Goal: Find specific page/section: Find specific page/section

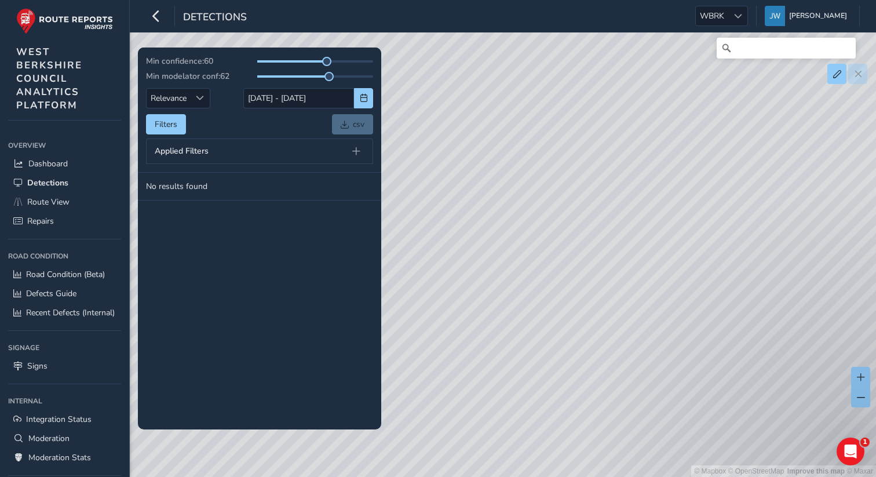
click at [744, 27] on div "Detections WBRK WBRK [PERSON_NAME] Colour Scheme: Dark Dim Light Logout" at bounding box center [503, 16] width 746 height 32
click at [744, 20] on div at bounding box center [737, 15] width 19 height 19
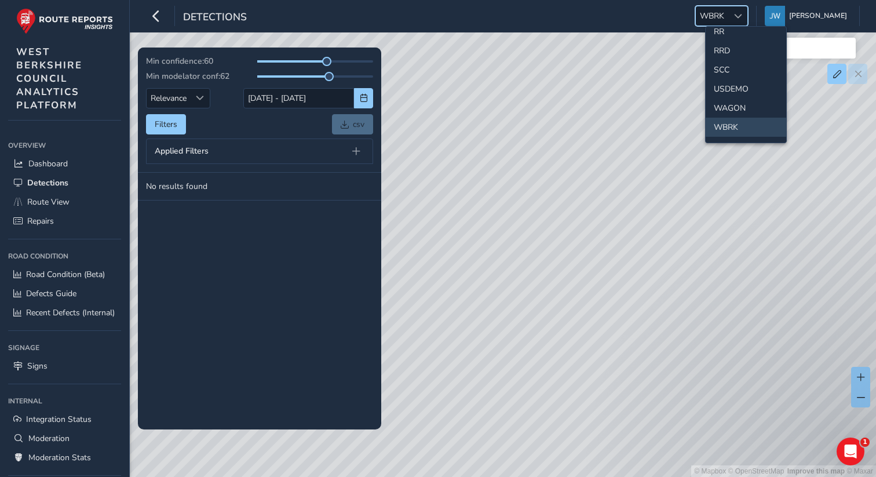
scroll to position [561, 0]
click at [399, 13] on div "Detections WBRK WBRK [PERSON_NAME] Colour Scheme: Dark Dim Light Logout" at bounding box center [503, 16] width 746 height 32
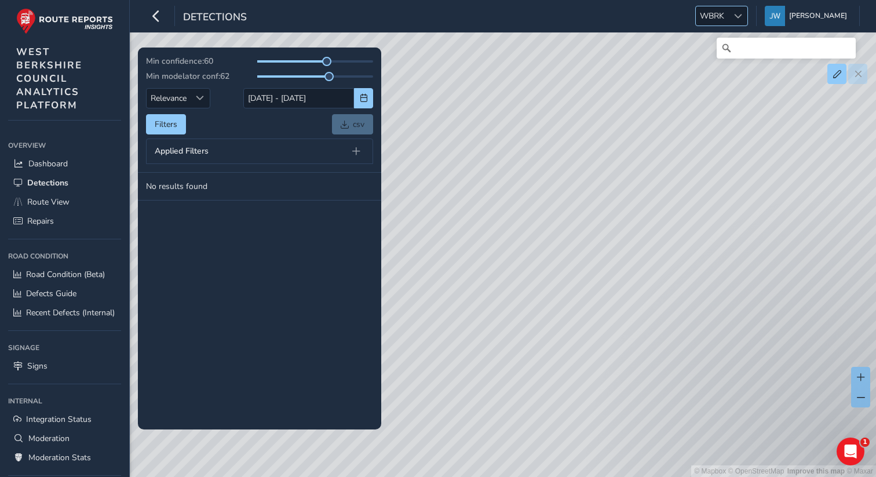
click at [745, 20] on div at bounding box center [737, 15] width 19 height 19
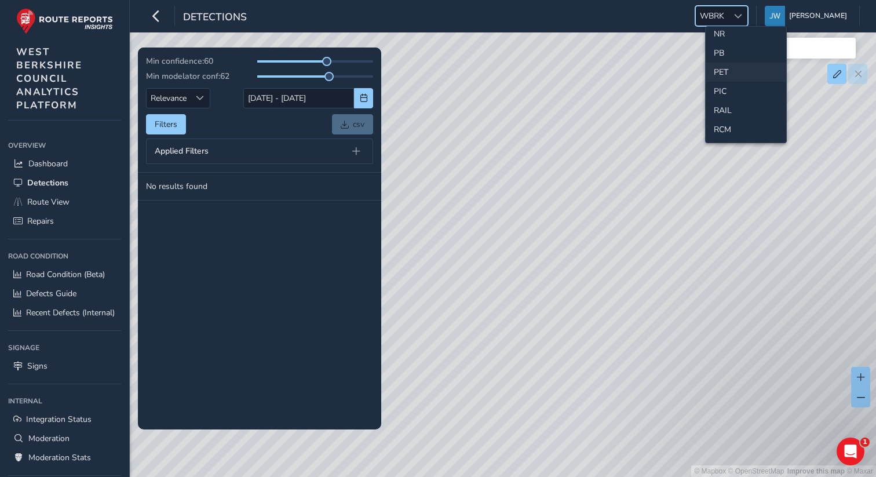
scroll to position [386, 0]
click at [642, 14] on div "Detections WBRK WBRK [PERSON_NAME] Colour Scheme: Dark Dim Light Logout" at bounding box center [503, 16] width 746 height 32
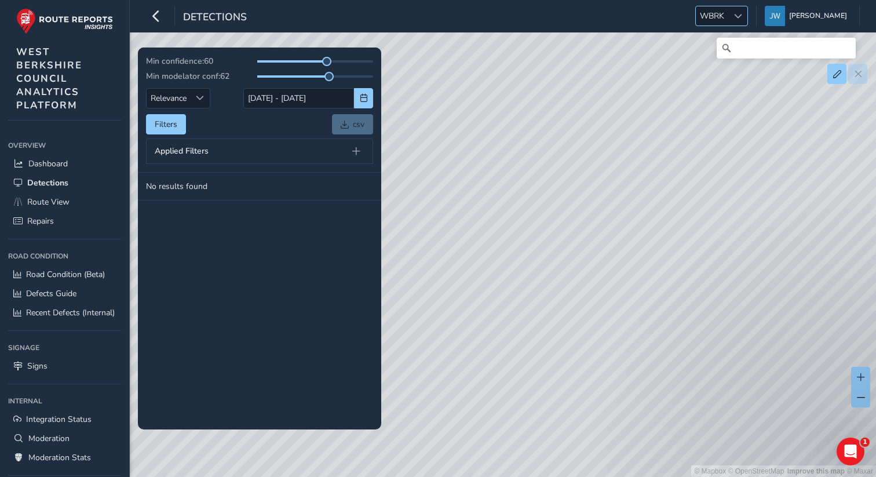
click at [727, 21] on span "WBRK" at bounding box center [712, 15] width 32 height 19
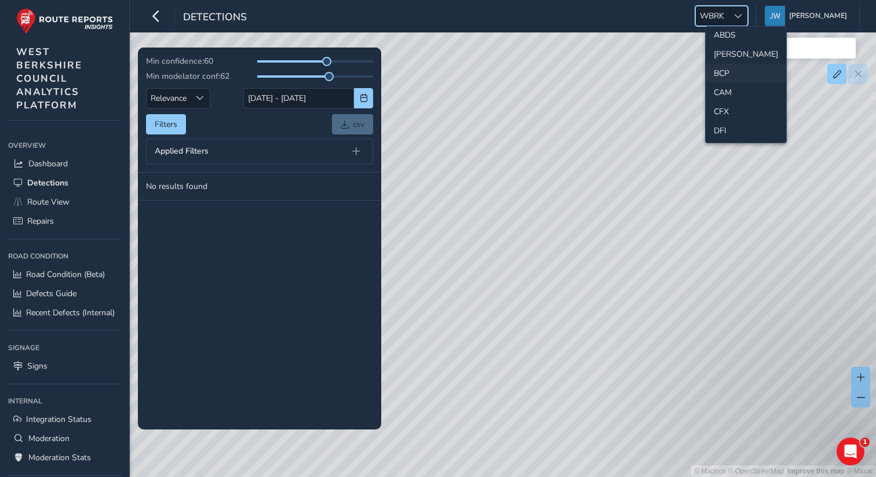
scroll to position [26, 0]
click at [723, 73] on li "BCP" at bounding box center [745, 71] width 80 height 19
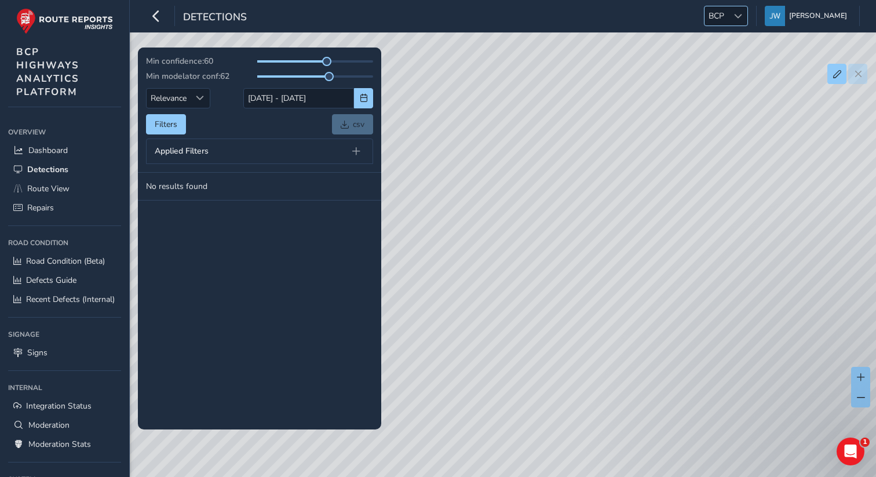
click at [728, 13] on span "BCP" at bounding box center [716, 15] width 24 height 19
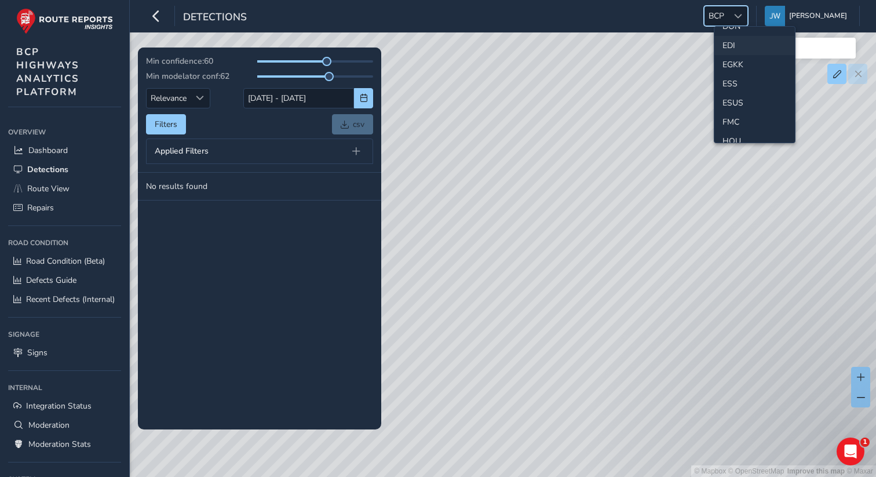
scroll to position [150, 0]
click at [732, 66] on li "EGKK" at bounding box center [754, 62] width 80 height 19
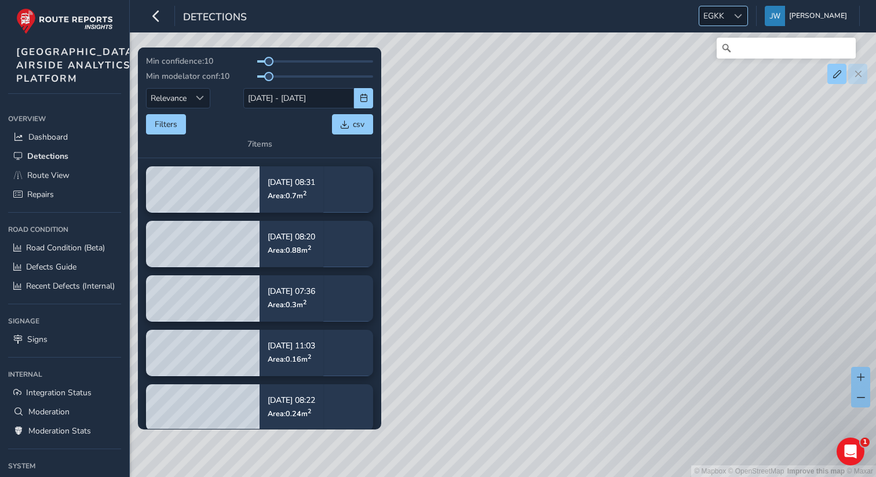
click at [728, 21] on span "EGKK" at bounding box center [713, 15] width 29 height 19
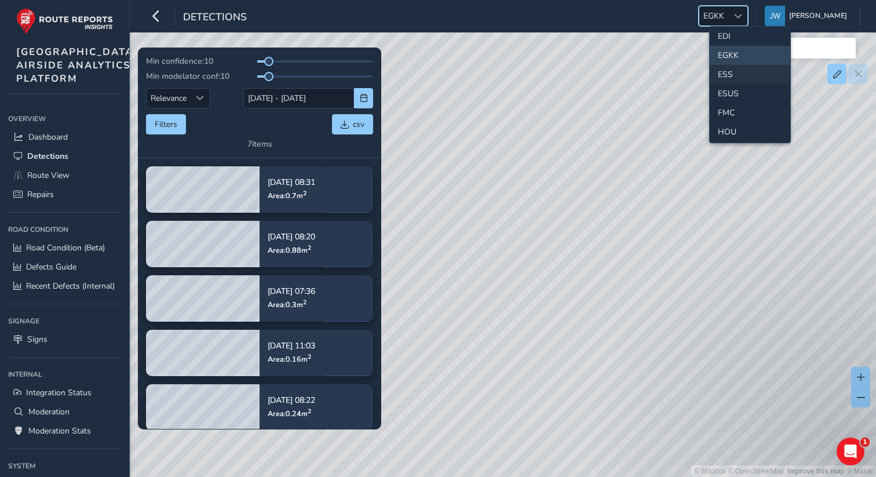
scroll to position [179, 0]
click at [731, 74] on li "ESUS" at bounding box center [749, 71] width 80 height 19
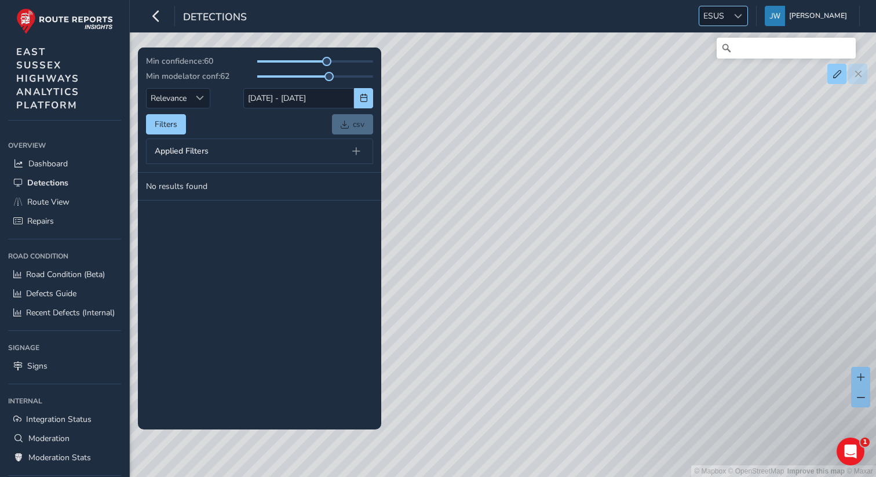
click at [738, 23] on div at bounding box center [737, 15] width 19 height 19
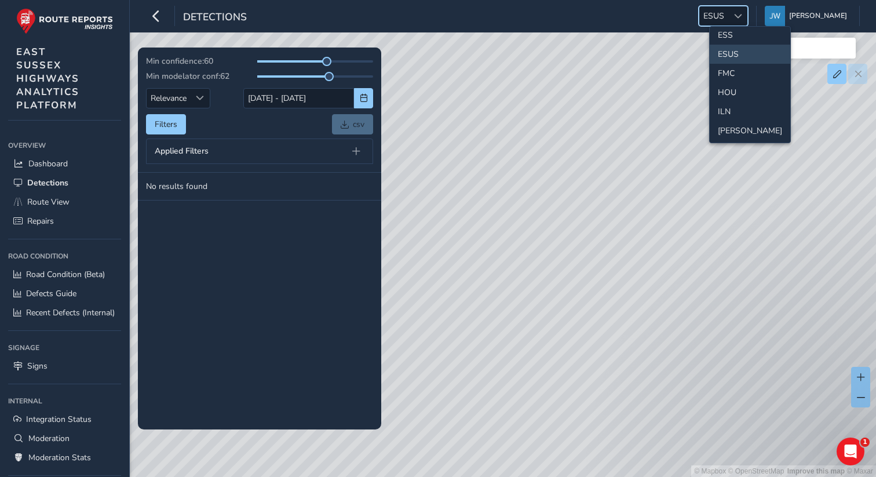
scroll to position [204, 0]
click at [728, 67] on li "FMC" at bounding box center [749, 65] width 80 height 19
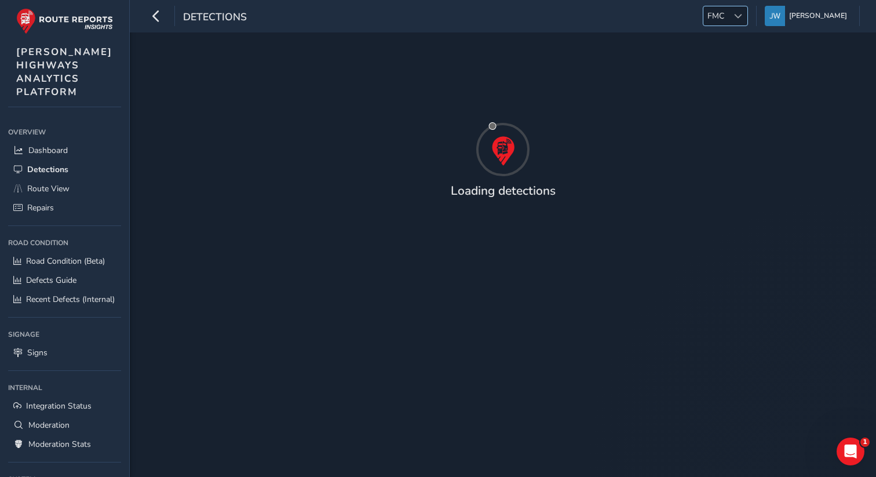
click at [742, 18] on span at bounding box center [738, 16] width 8 height 8
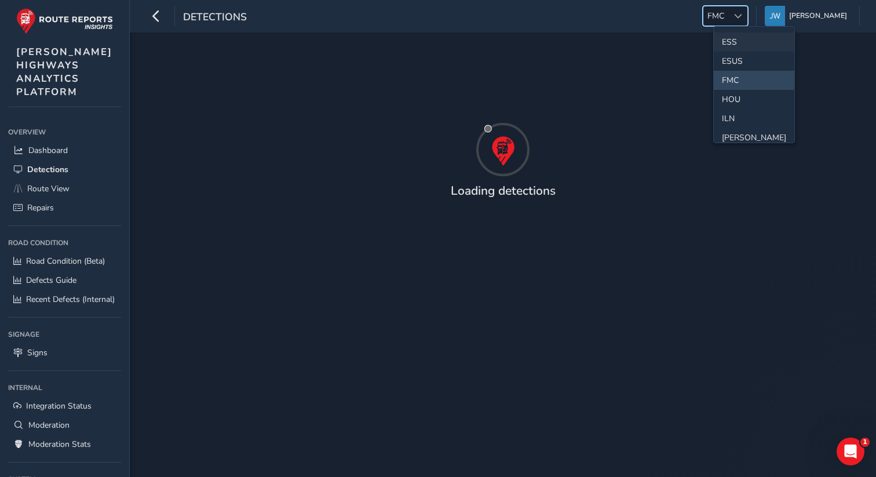
scroll to position [192, 0]
click at [732, 98] on li "HOU" at bounding box center [753, 96] width 80 height 19
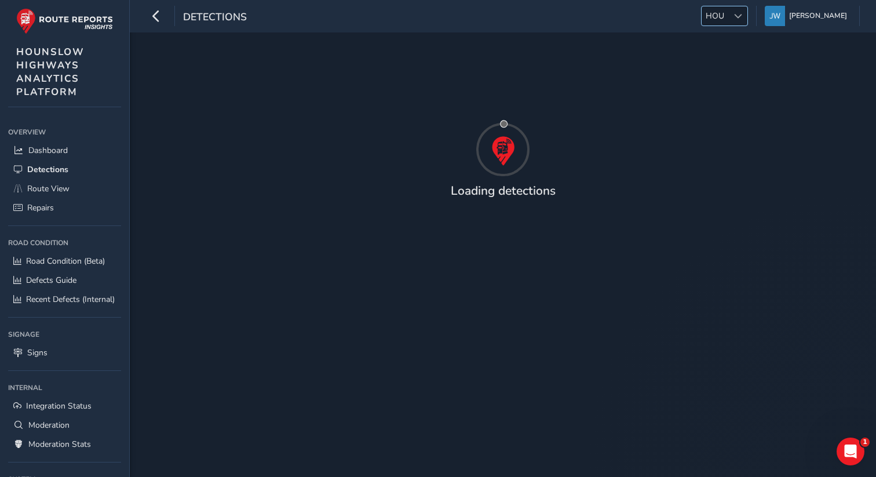
click at [728, 17] on span "HOU" at bounding box center [714, 15] width 27 height 19
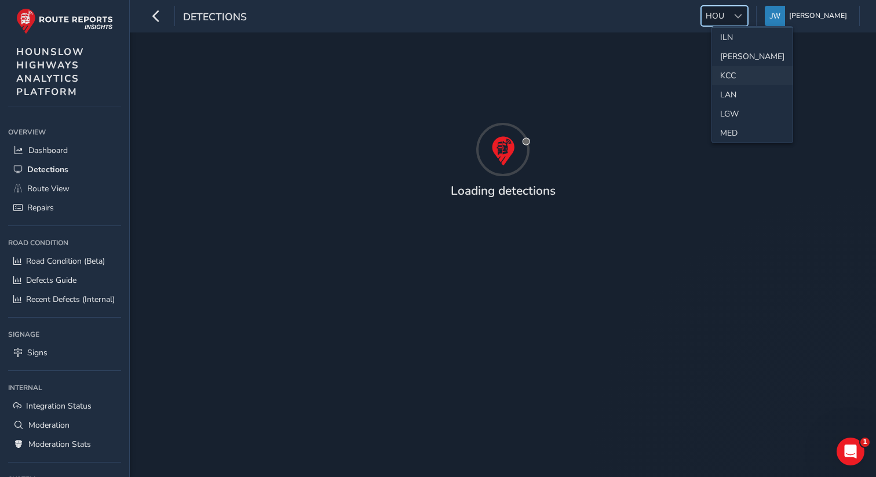
scroll to position [284, 0]
click at [731, 63] on li "KCC" at bounding box center [752, 61] width 80 height 19
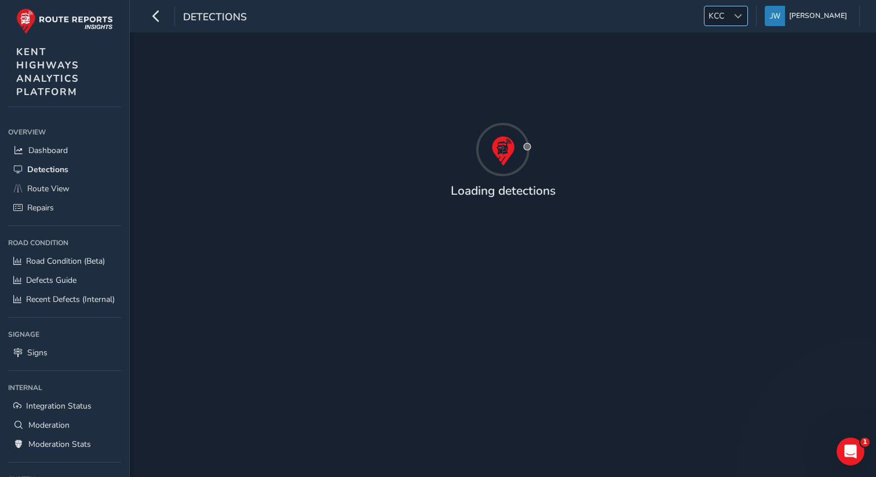
click at [728, 11] on span "KCC" at bounding box center [716, 15] width 24 height 19
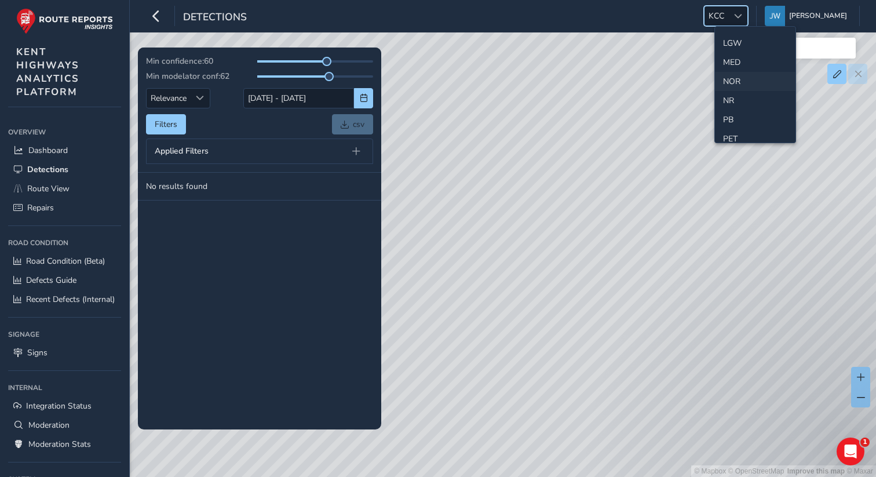
scroll to position [354, 0]
click at [738, 105] on li "PB" at bounding box center [755, 106] width 80 height 19
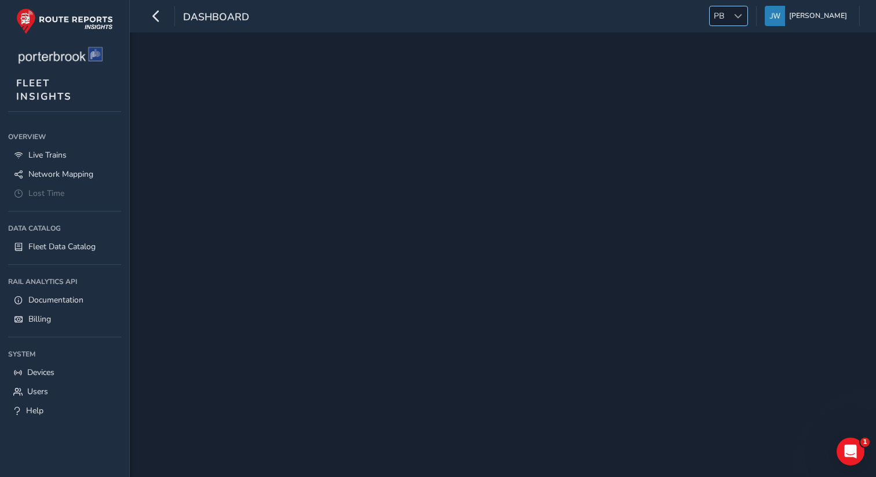
click at [728, 17] on span "PB" at bounding box center [718, 15] width 19 height 19
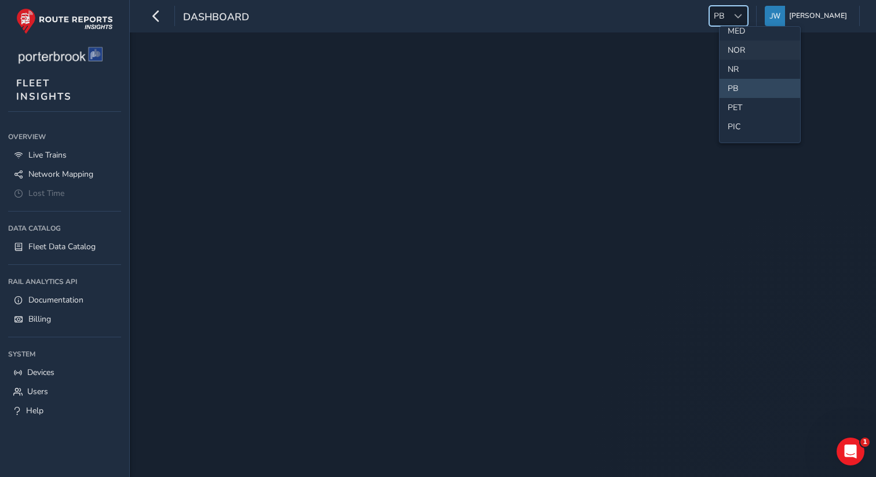
scroll to position [411, 0]
click at [733, 69] on li "PET" at bounding box center [759, 68] width 80 height 19
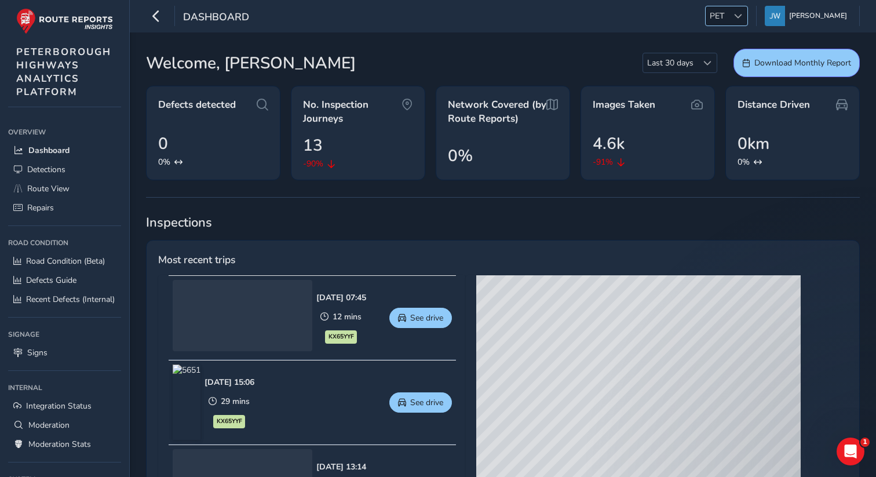
click at [728, 20] on span "PET" at bounding box center [716, 15] width 23 height 19
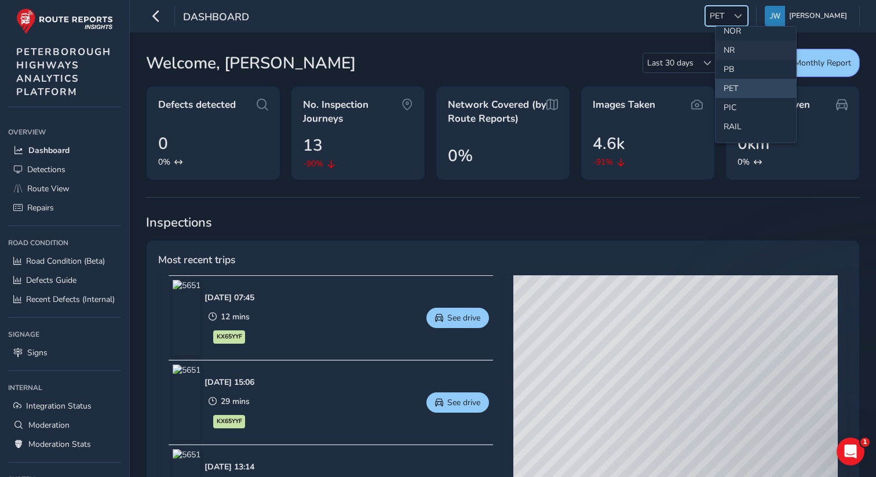
scroll to position [414, 0]
click at [733, 87] on li "PIC" at bounding box center [755, 85] width 80 height 19
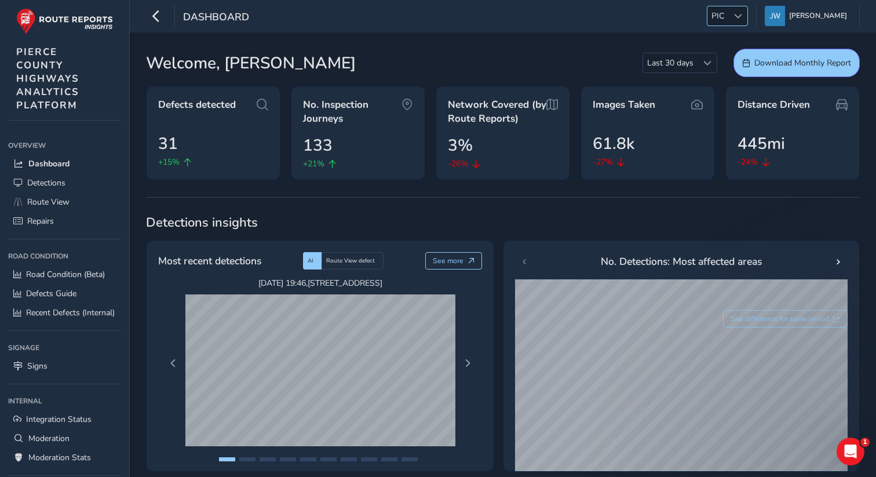
click at [728, 18] on span "PIC" at bounding box center [717, 15] width 21 height 19
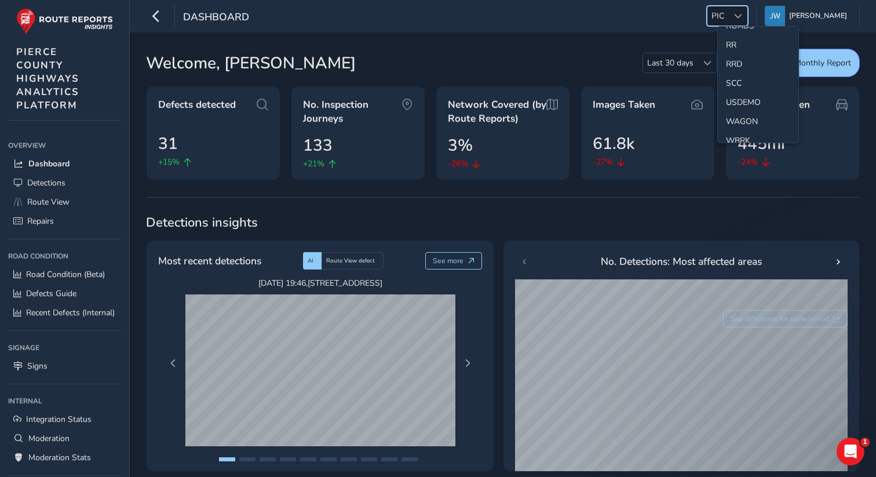
scroll to position [531, 0]
click at [734, 66] on li "RRD" at bounding box center [758, 63] width 80 height 19
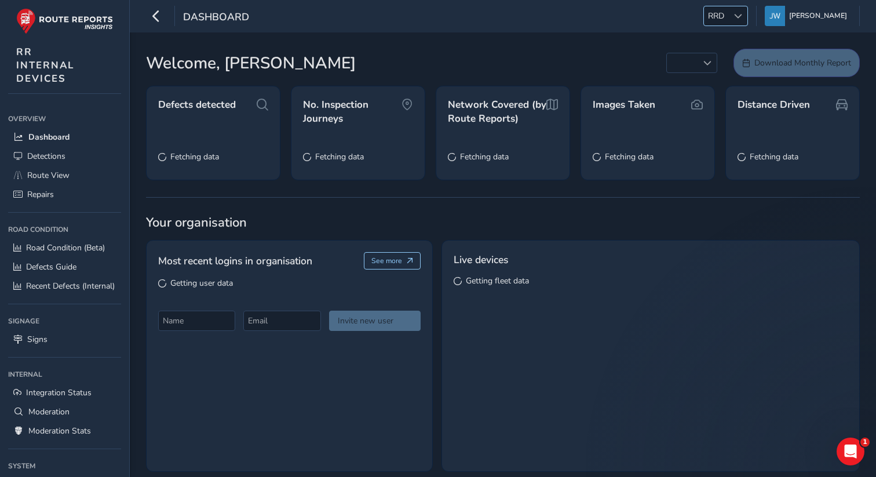
click at [728, 21] on span "RRD" at bounding box center [716, 15] width 24 height 19
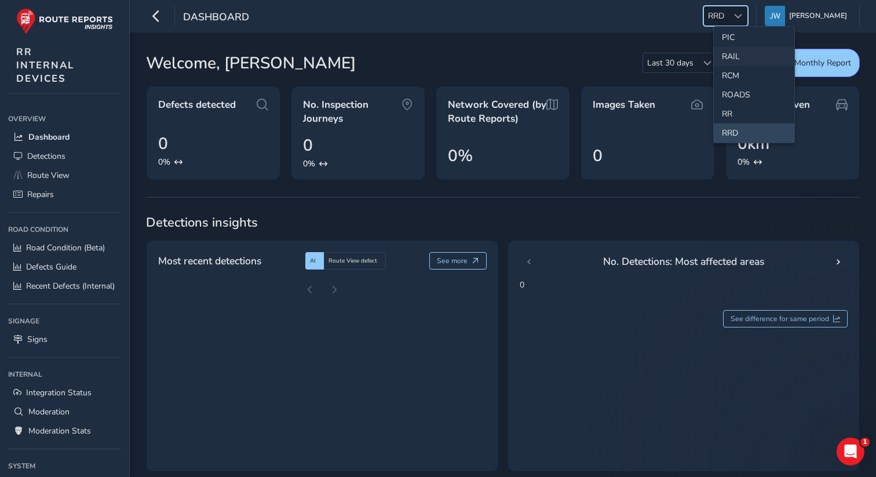
scroll to position [442, 0]
click at [723, 132] on li "RR" at bounding box center [753, 132] width 80 height 19
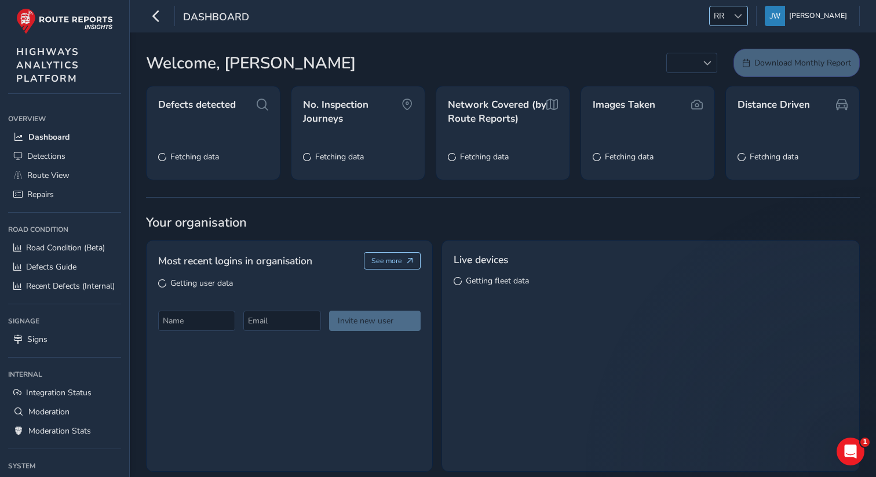
click at [728, 14] on span "RR" at bounding box center [718, 15] width 19 height 19
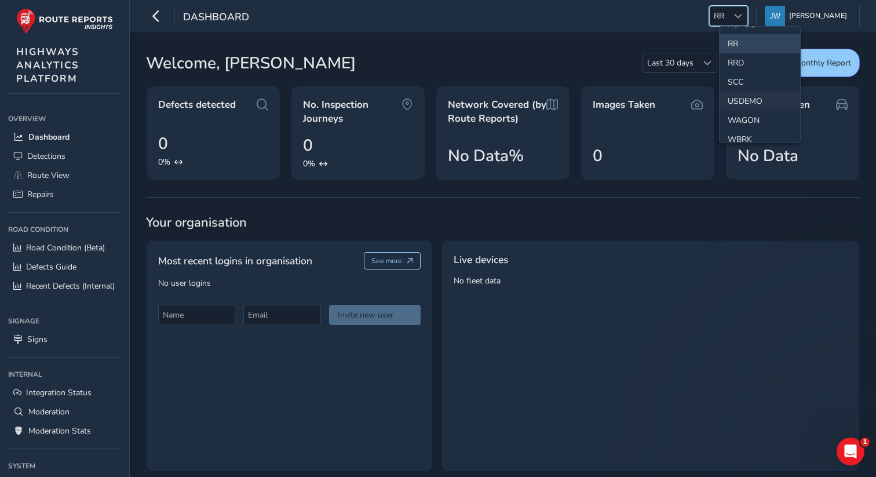
scroll to position [561, 0]
click at [748, 90] on li "WAGON" at bounding box center [759, 90] width 80 height 19
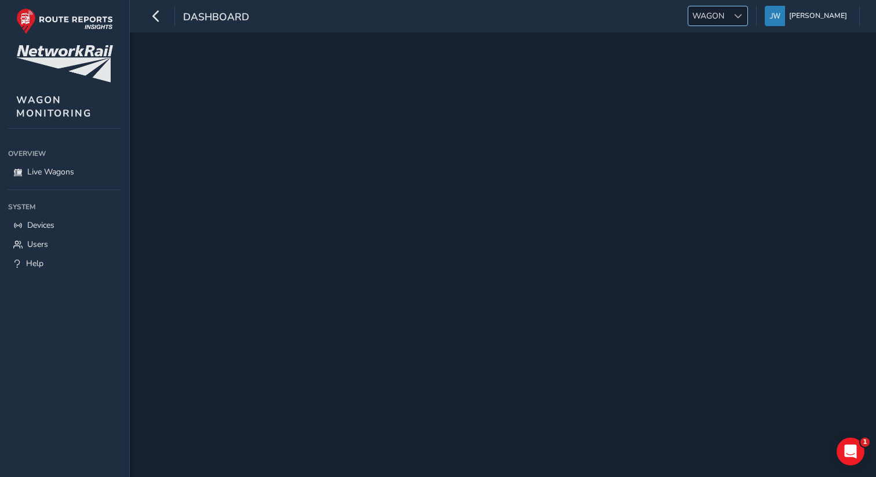
click at [728, 17] on span "WAGON" at bounding box center [708, 15] width 40 height 19
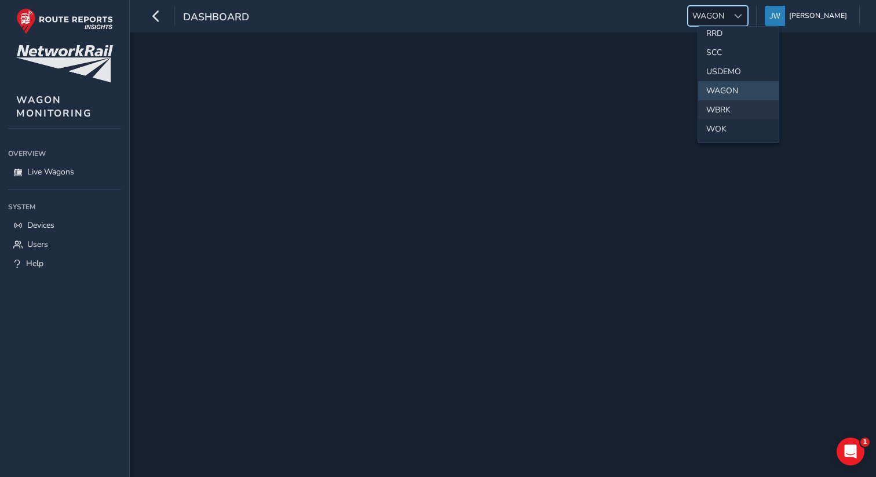
click at [723, 105] on li "WBRK" at bounding box center [738, 109] width 80 height 19
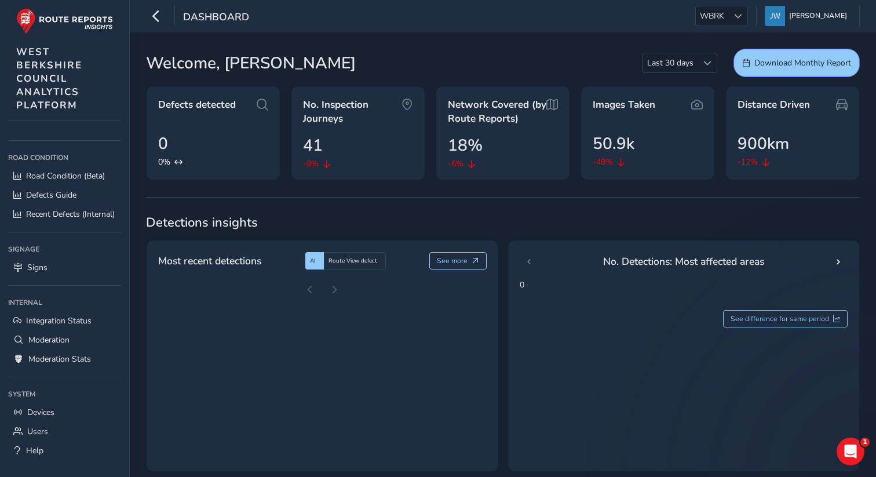
scroll to position [112, 0]
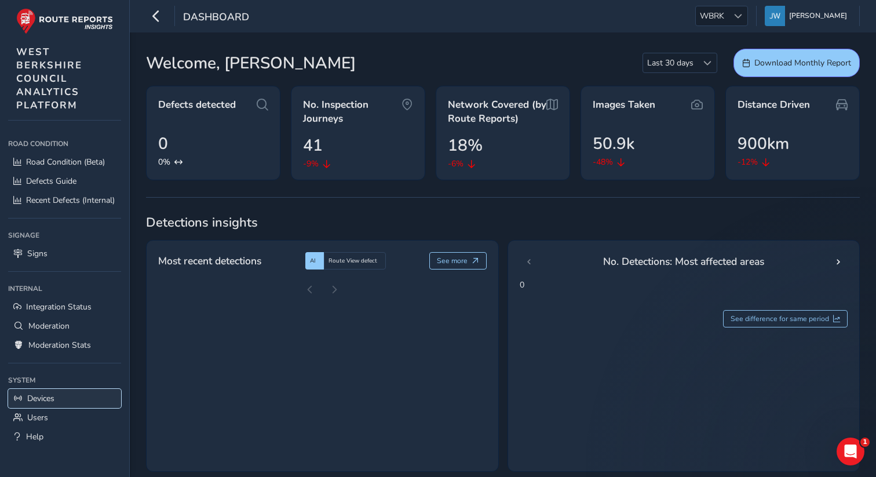
click at [38, 398] on span "Devices" at bounding box center [40, 398] width 27 height 11
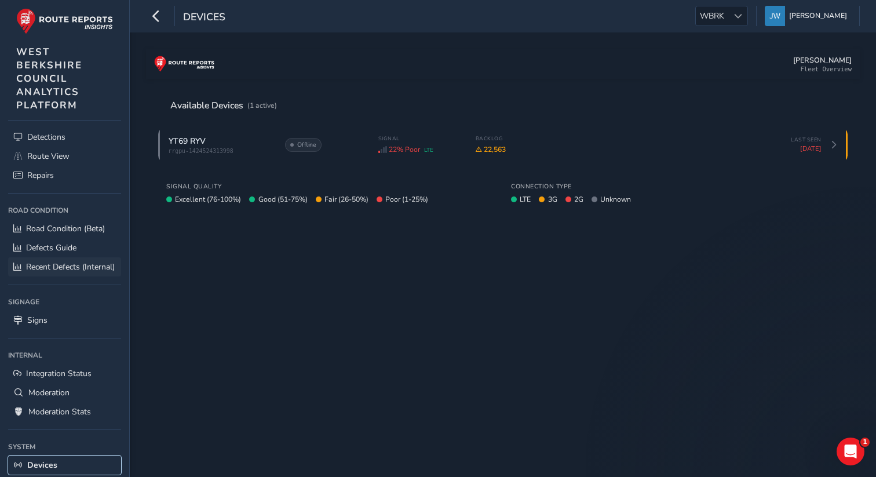
scroll to position [8, 0]
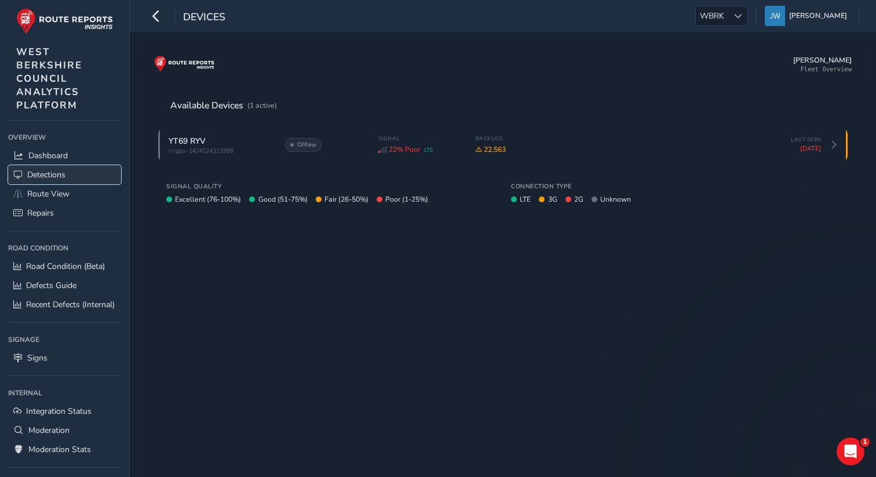
click at [54, 170] on span "Detections" at bounding box center [46, 174] width 38 height 11
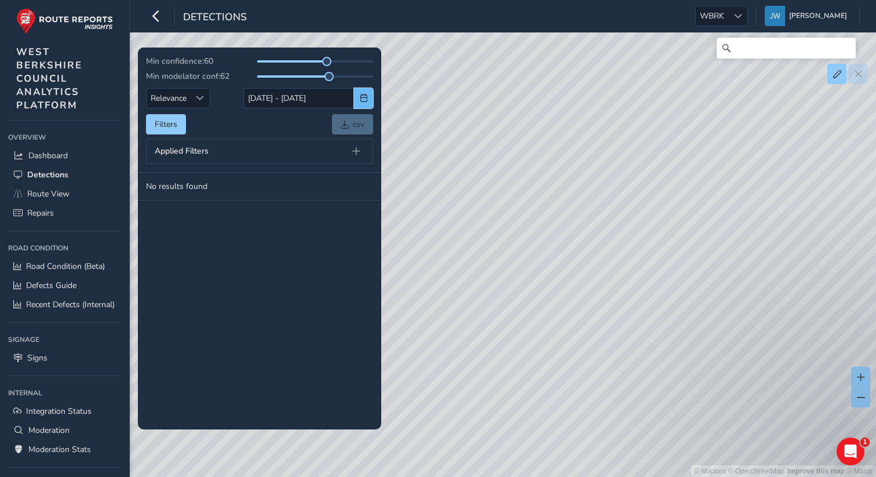
click at [358, 102] on button "button" at bounding box center [363, 98] width 19 height 20
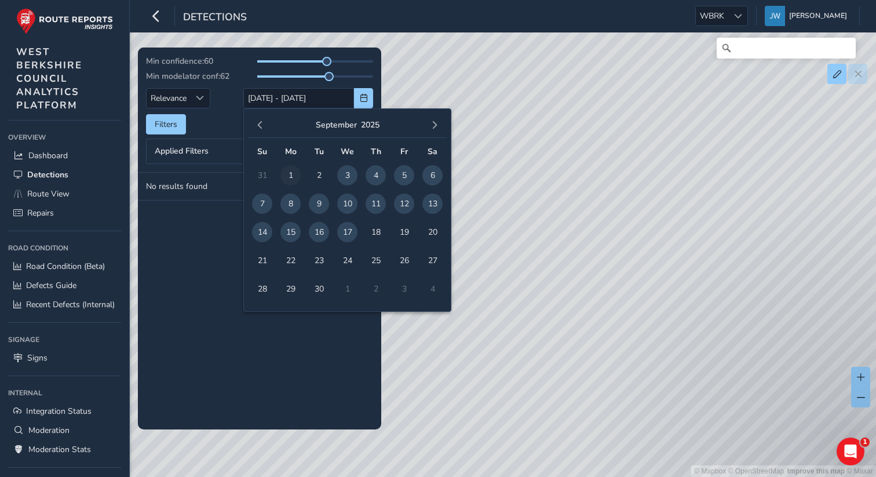
click at [292, 175] on span "1" at bounding box center [290, 175] width 20 height 20
type input "[DATE]"
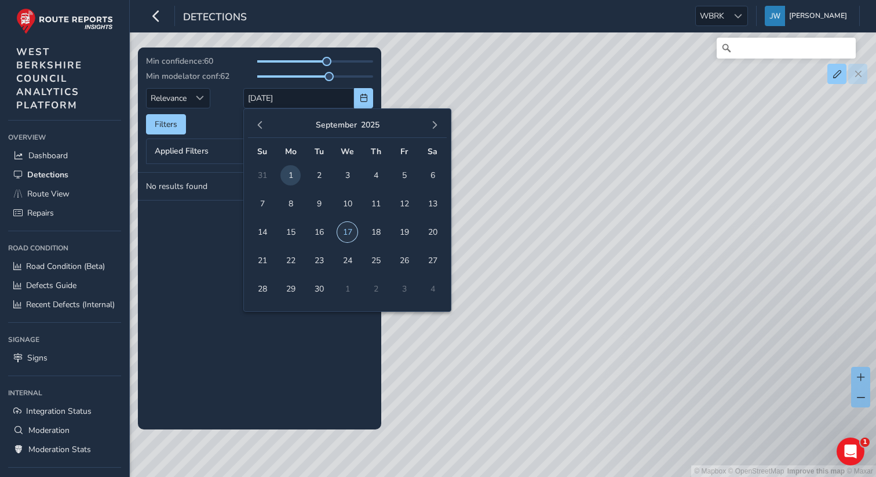
click at [347, 233] on span "17" at bounding box center [347, 232] width 20 height 20
